Goal: Check status: Check status

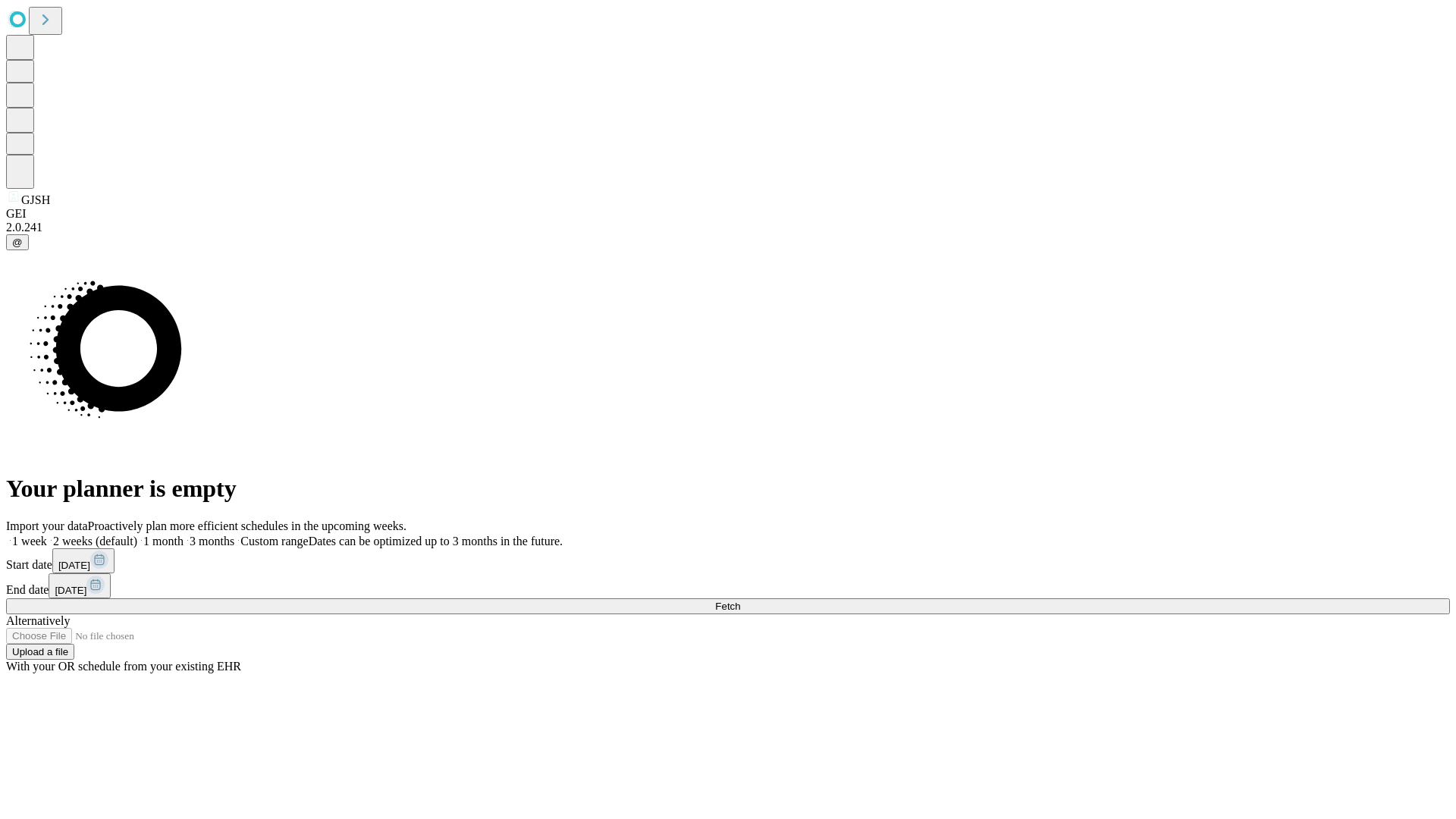
click at [740, 600] on span "Fetch" at bounding box center [727, 606] width 25 height 11
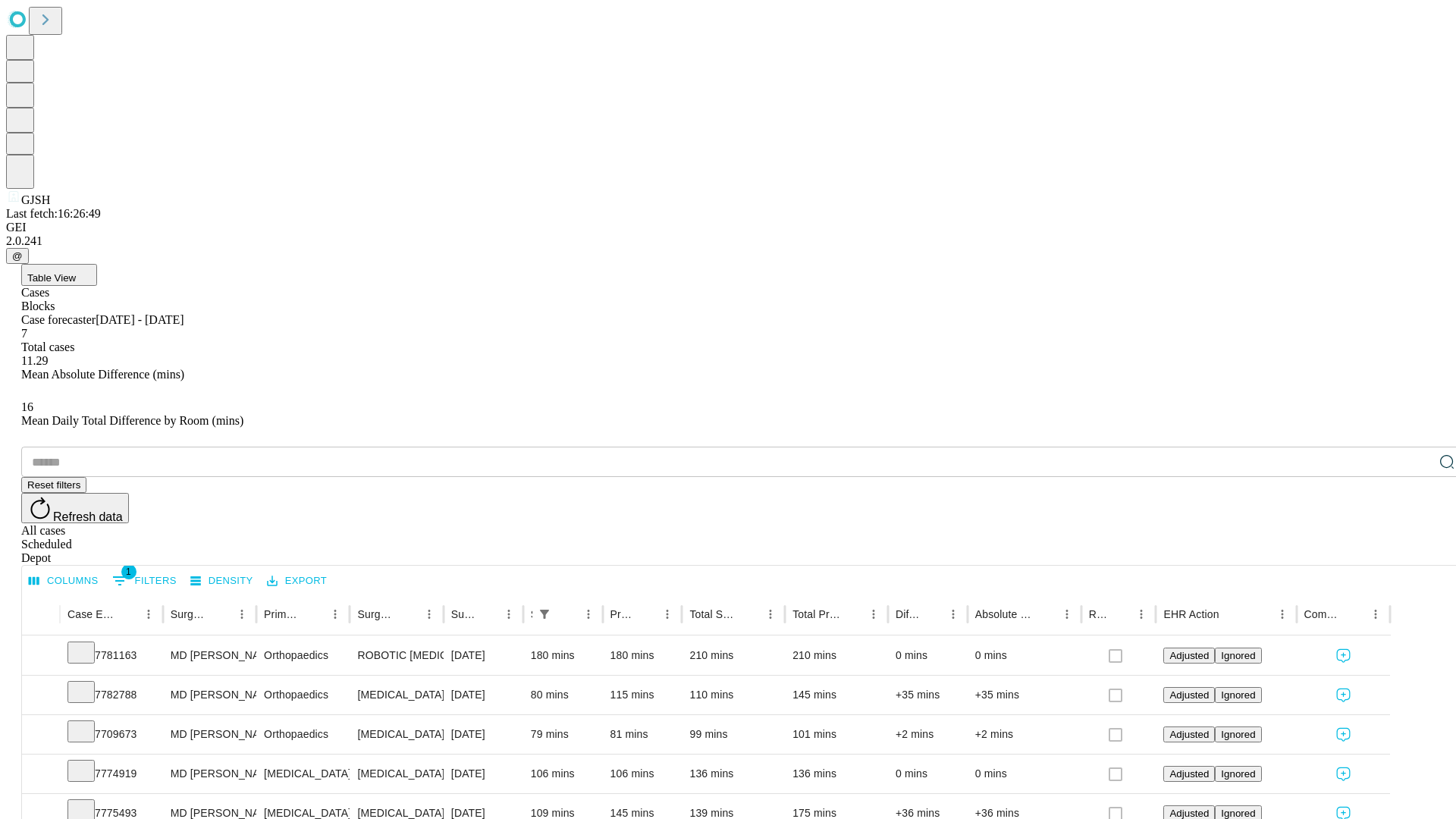
click at [1357, 537] on div "Scheduled" at bounding box center [743, 544] width 1444 height 14
